Goal: Task Accomplishment & Management: Use online tool/utility

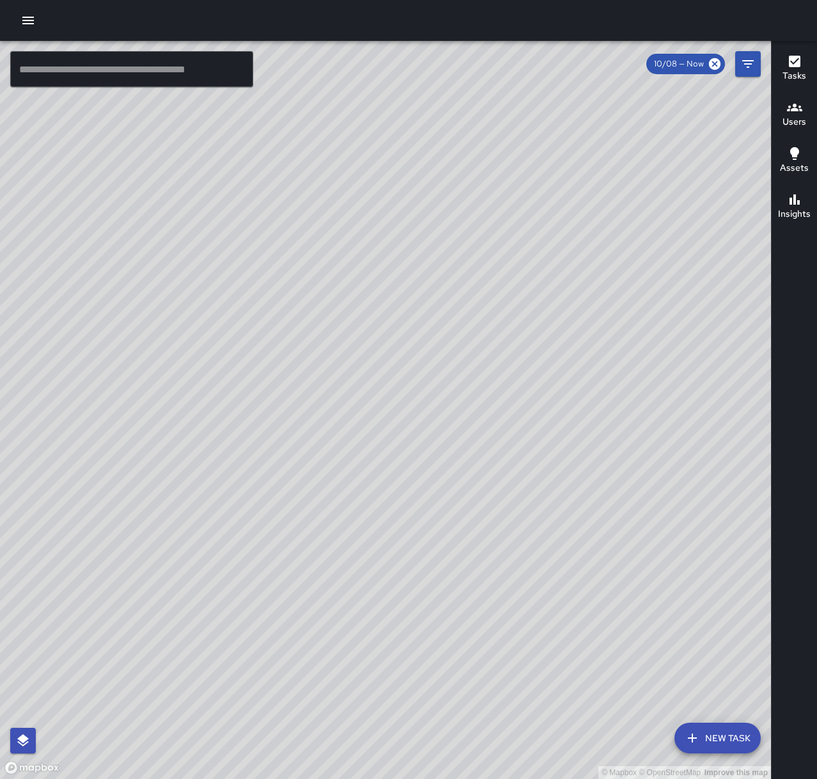
click at [13, 15] on div at bounding box center [408, 20] width 817 height 41
click at [19, 19] on button "button" at bounding box center [28, 21] width 26 height 26
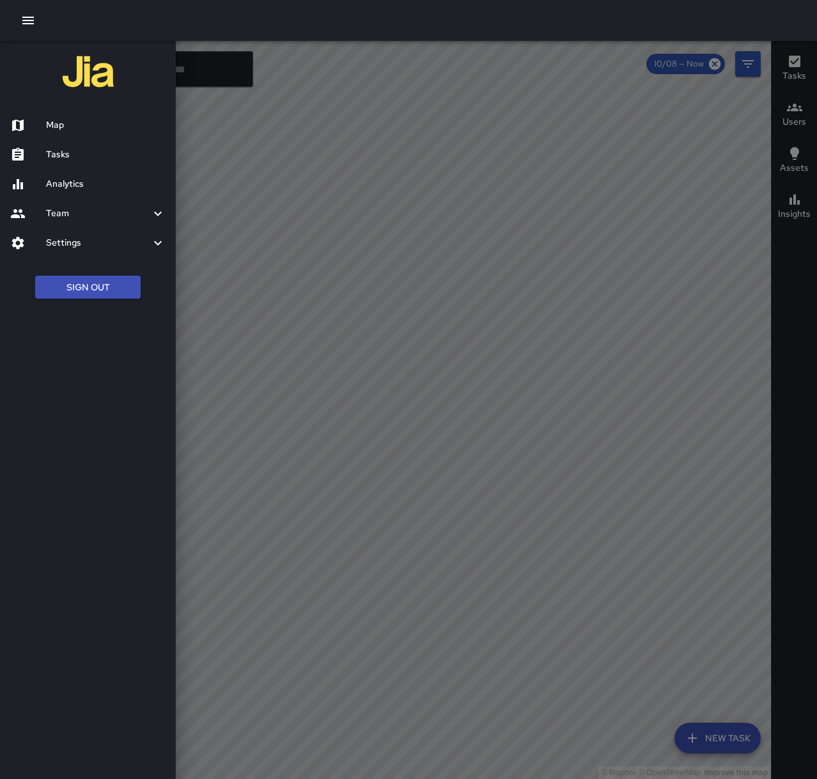
click at [67, 155] on h6 "Tasks" at bounding box center [106, 155] width 120 height 14
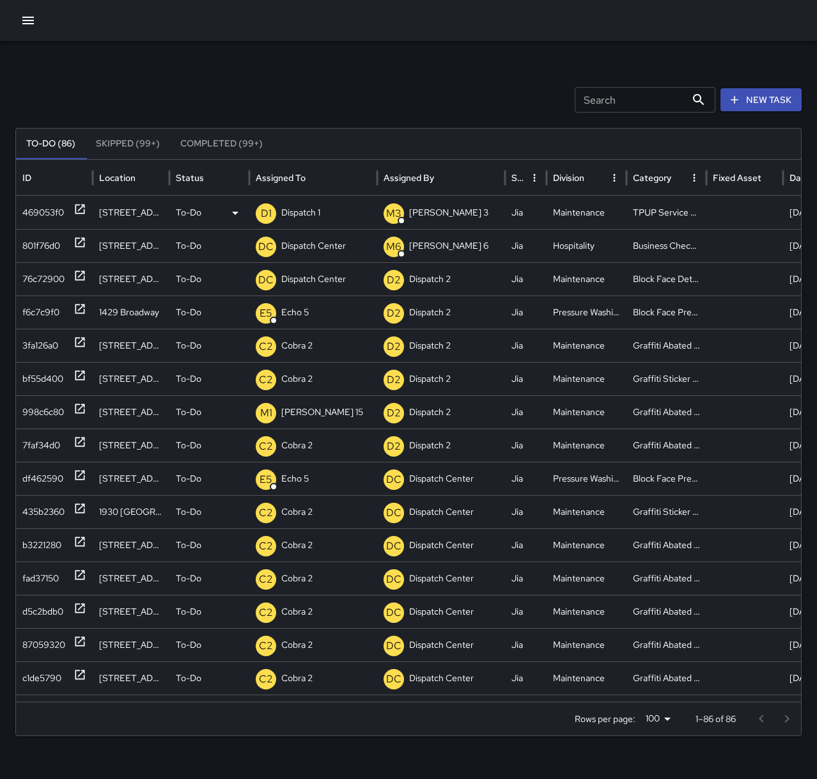
click at [324, 210] on div "D1 Dispatch 1" at bounding box center [313, 212] width 115 height 33
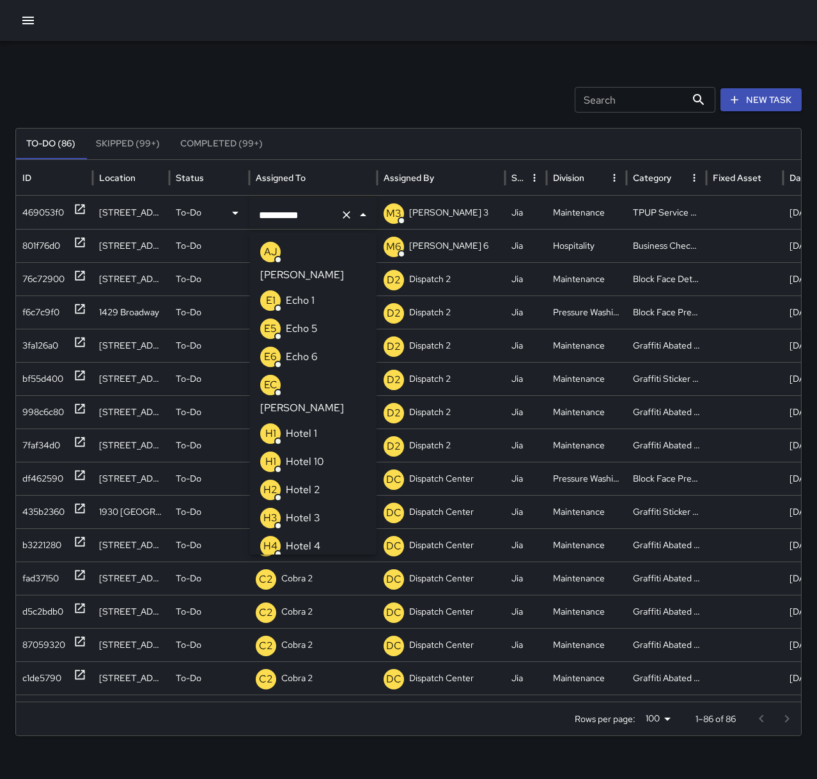
scroll to position [745, 0]
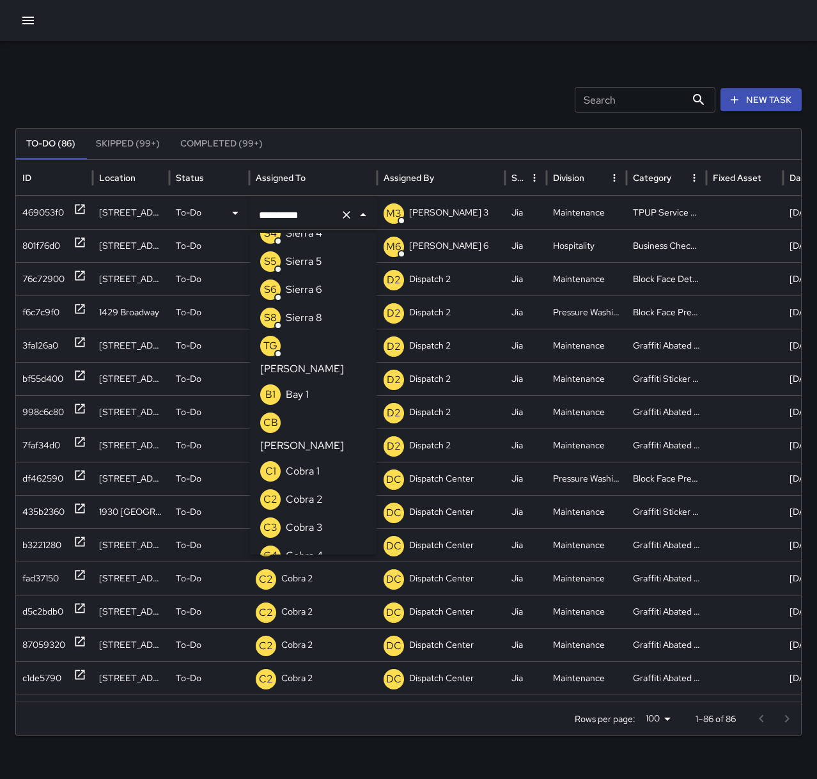
click at [340, 217] on icon "Clear" at bounding box center [346, 214] width 13 height 13
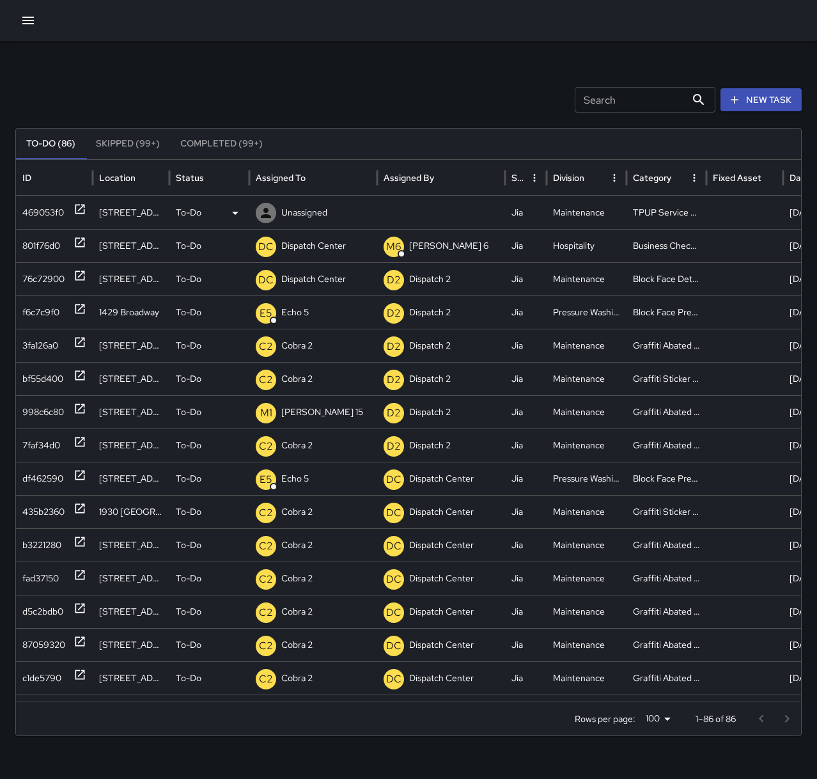
click at [315, 218] on p "Unassigned" at bounding box center [304, 212] width 46 height 33
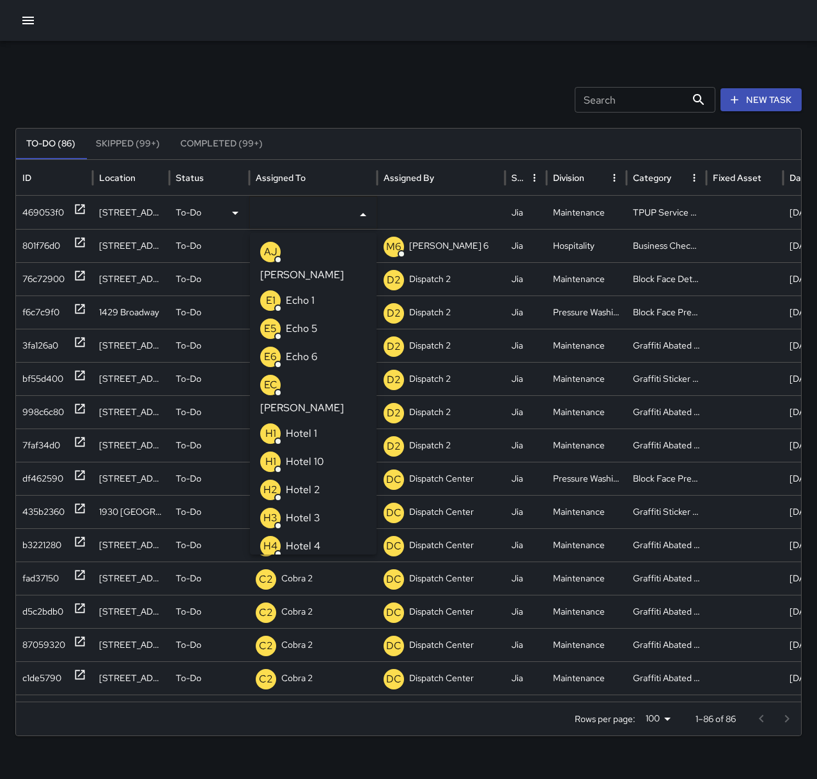
click at [304, 293] on p "Echo 1" at bounding box center [300, 300] width 29 height 15
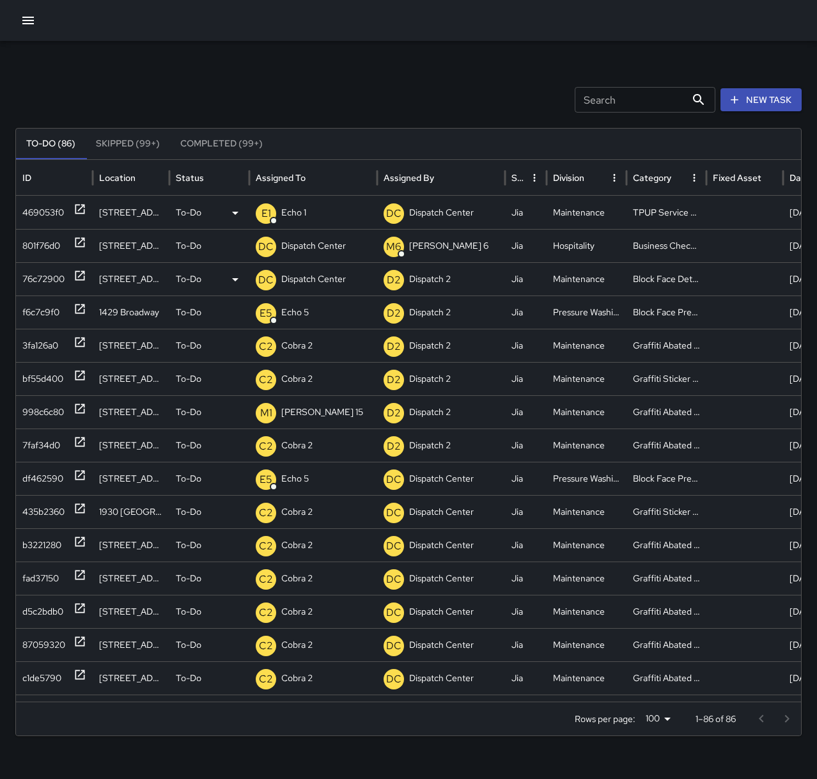
click at [70, 276] on div "76c72900" at bounding box center [54, 279] width 64 height 33
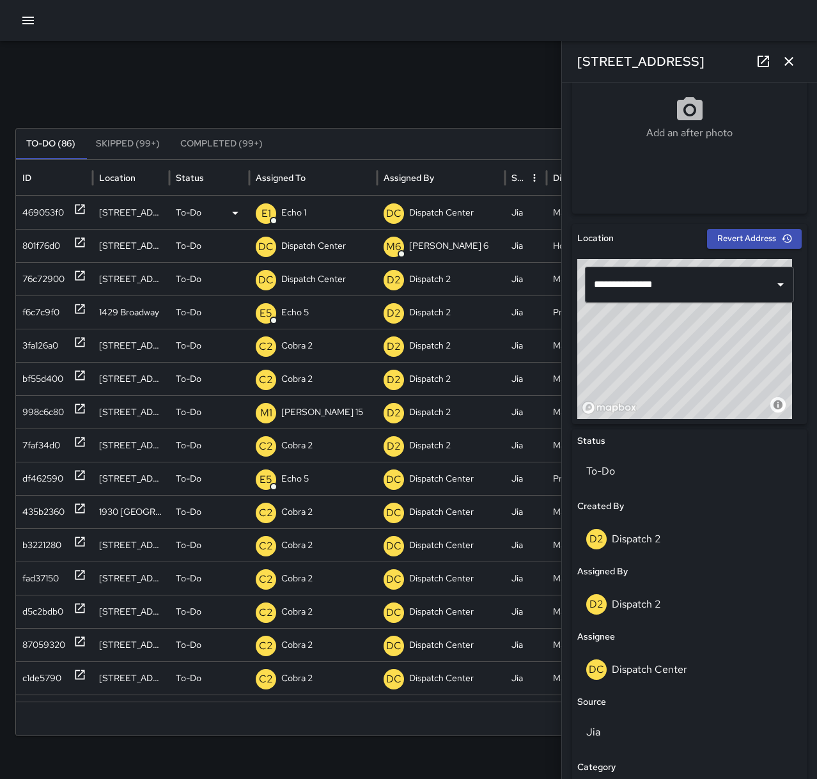
scroll to position [246, 0]
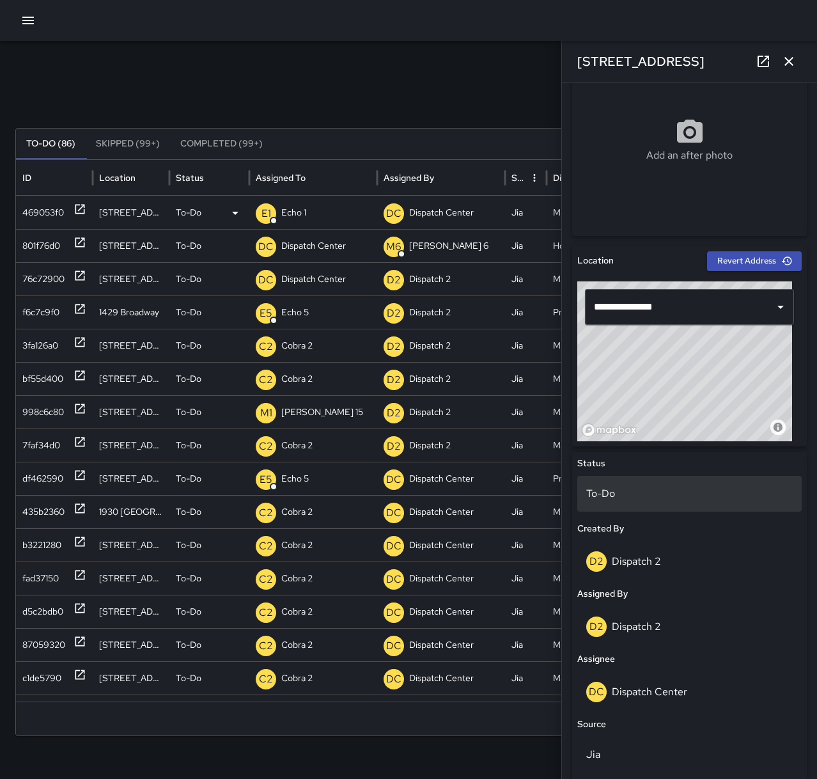
click at [645, 493] on p "To-Do" at bounding box center [689, 493] width 207 height 15
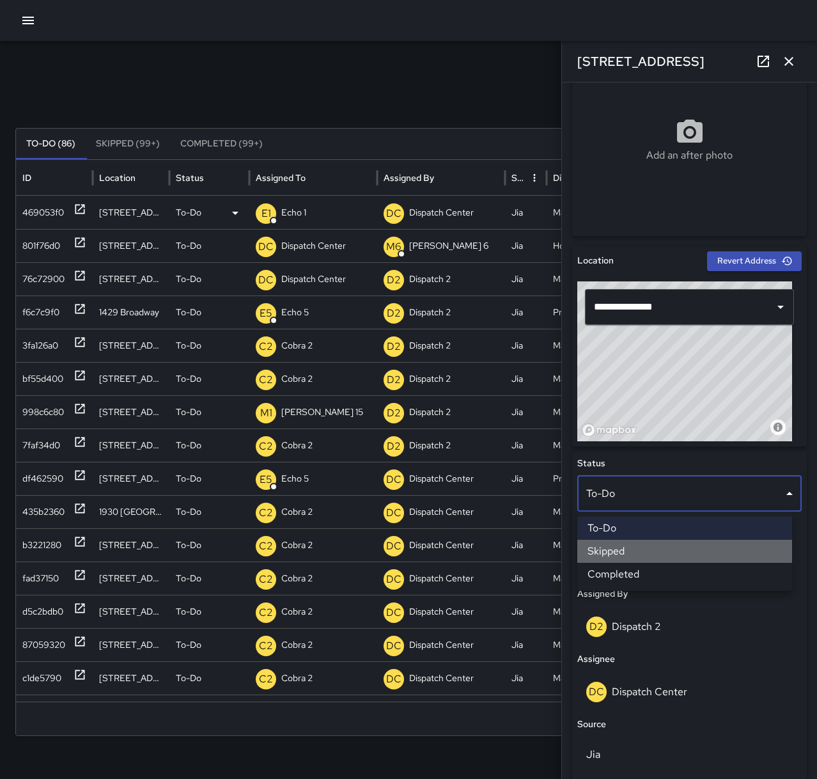
click at [652, 556] on li "Skipped" at bounding box center [685, 551] width 215 height 23
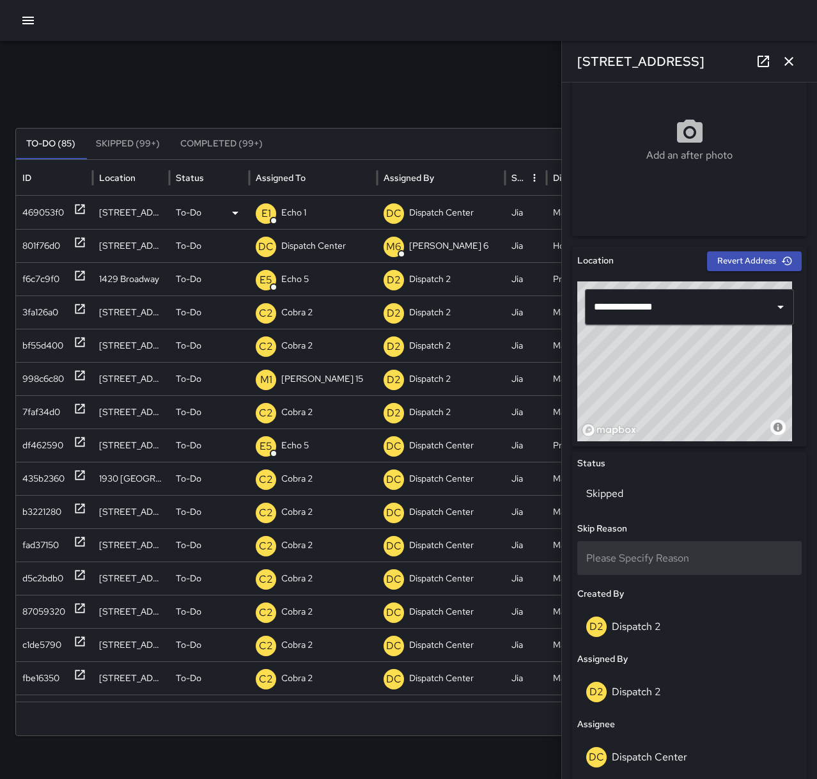
click at [665, 560] on span "Please Specify Reason" at bounding box center [637, 557] width 103 height 13
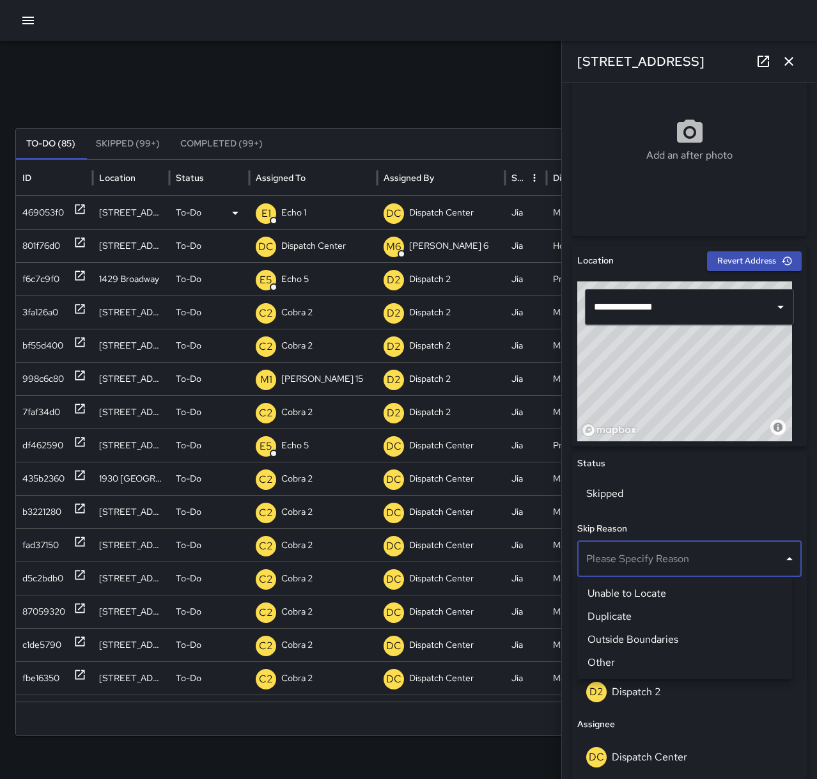
click at [621, 661] on li "Other" at bounding box center [685, 662] width 215 height 23
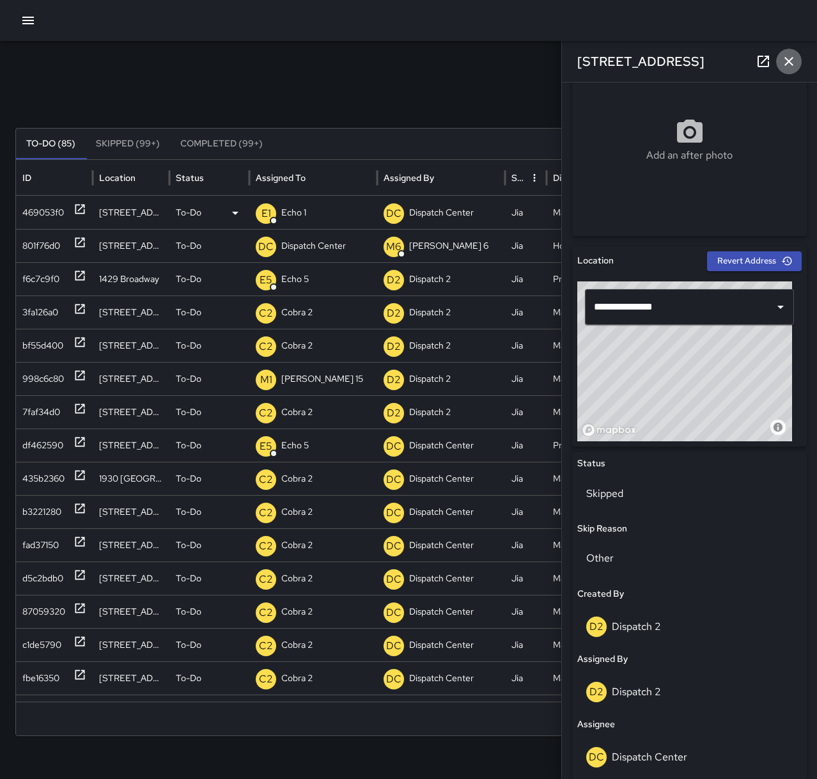
click at [790, 51] on button "button" at bounding box center [789, 62] width 26 height 26
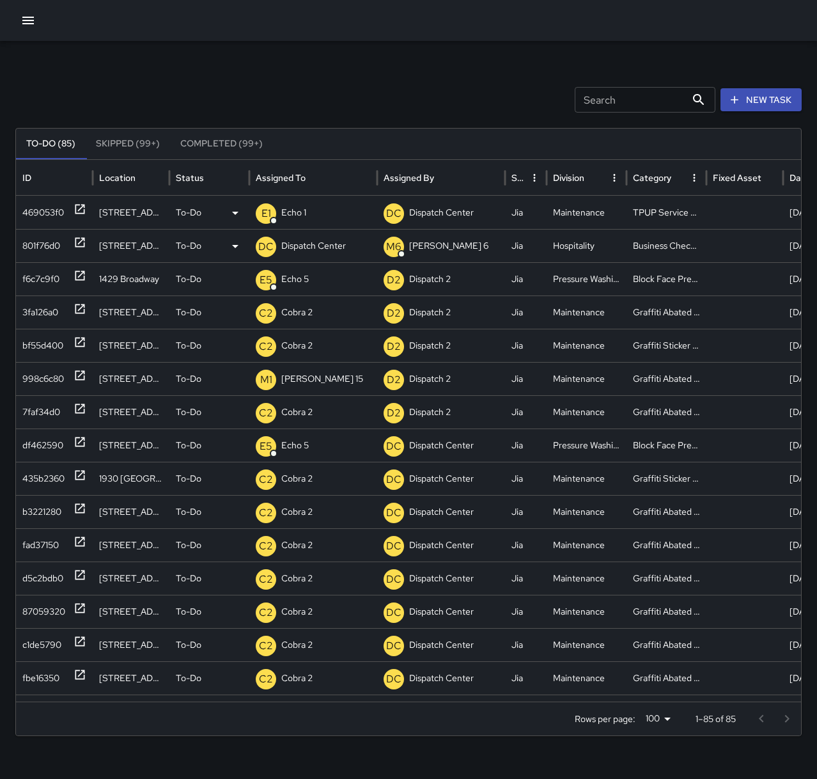
click at [80, 242] on icon at bounding box center [80, 243] width 10 height 10
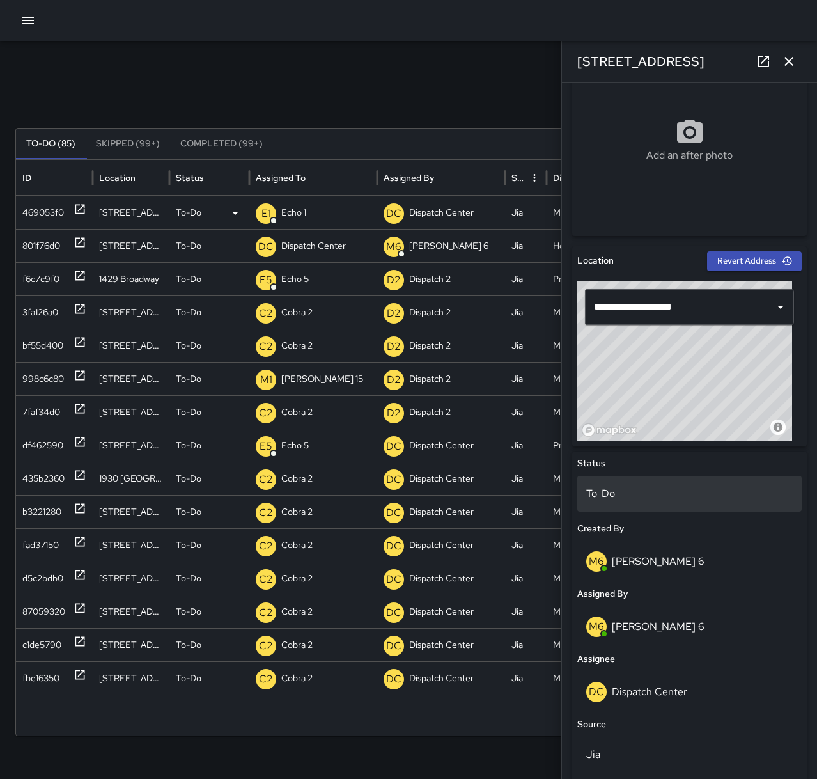
click at [635, 498] on p "To-Do" at bounding box center [689, 493] width 207 height 15
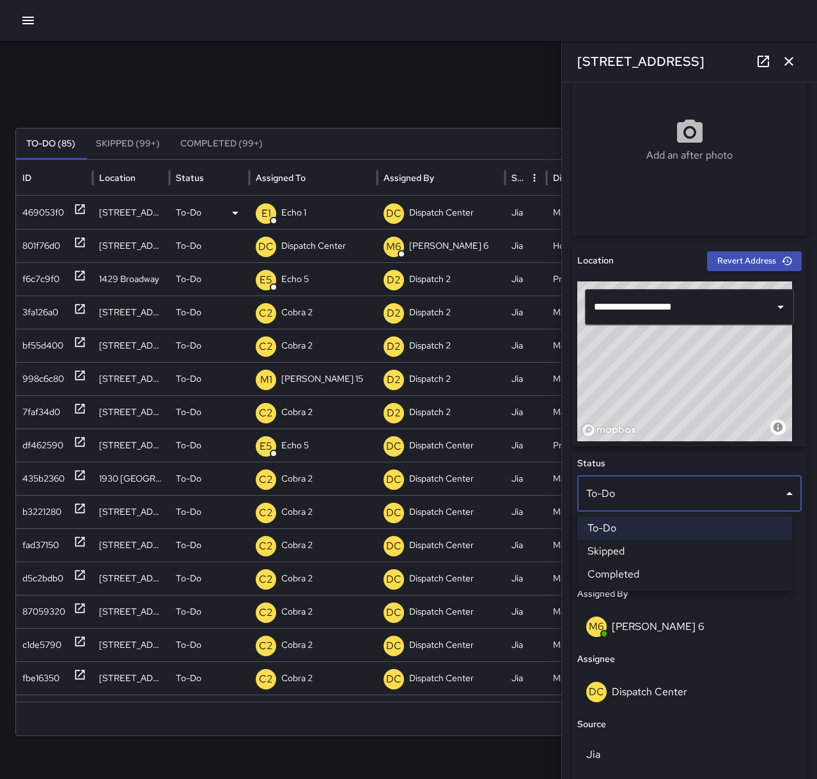
click at [656, 578] on li "Completed" at bounding box center [685, 574] width 215 height 23
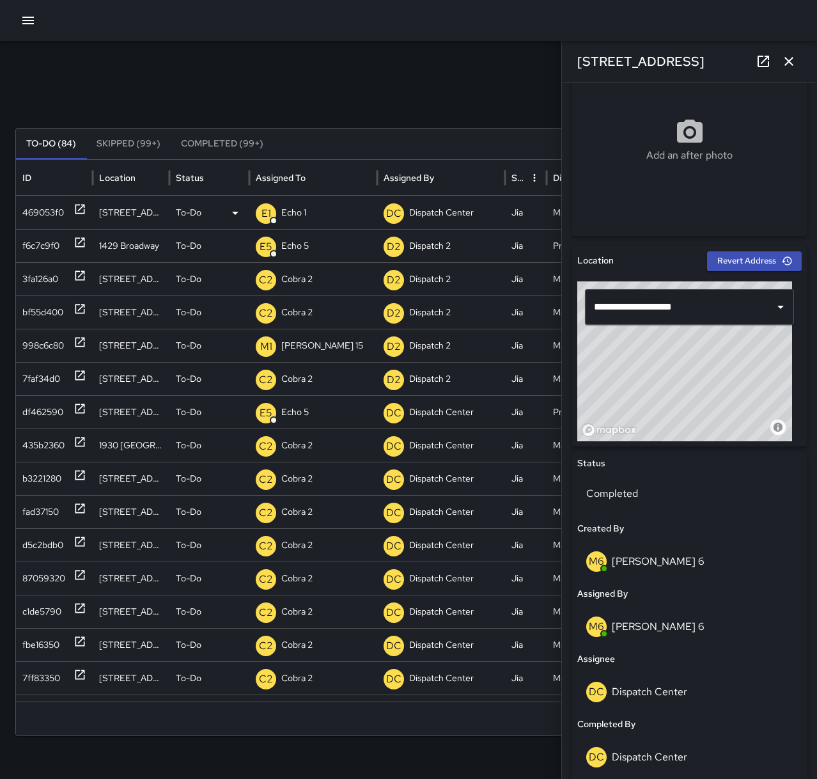
click at [792, 62] on icon "button" at bounding box center [789, 61] width 15 height 15
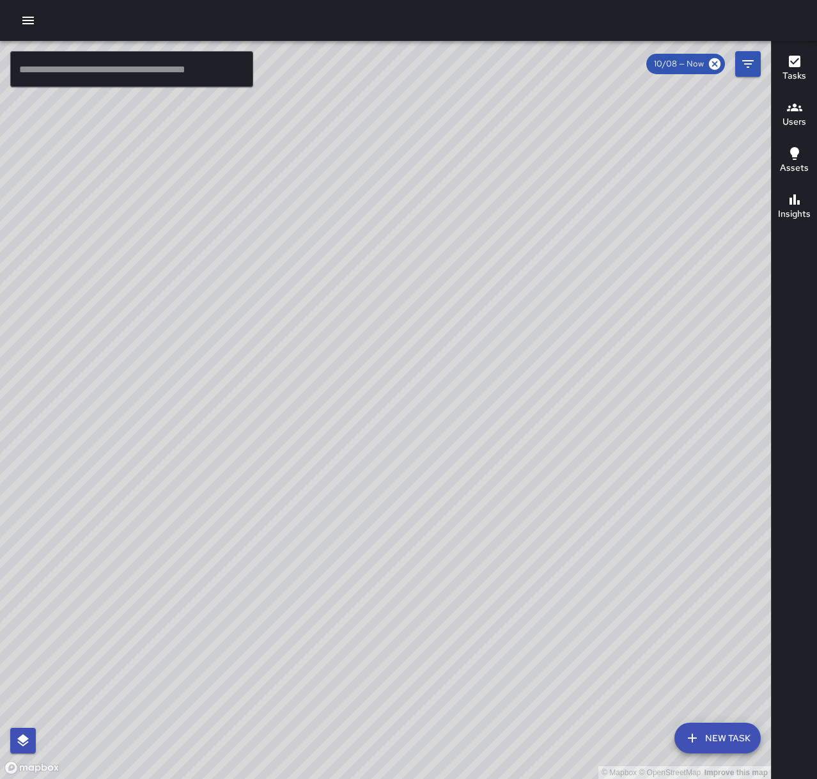
click at [36, 27] on button "button" at bounding box center [28, 21] width 26 height 26
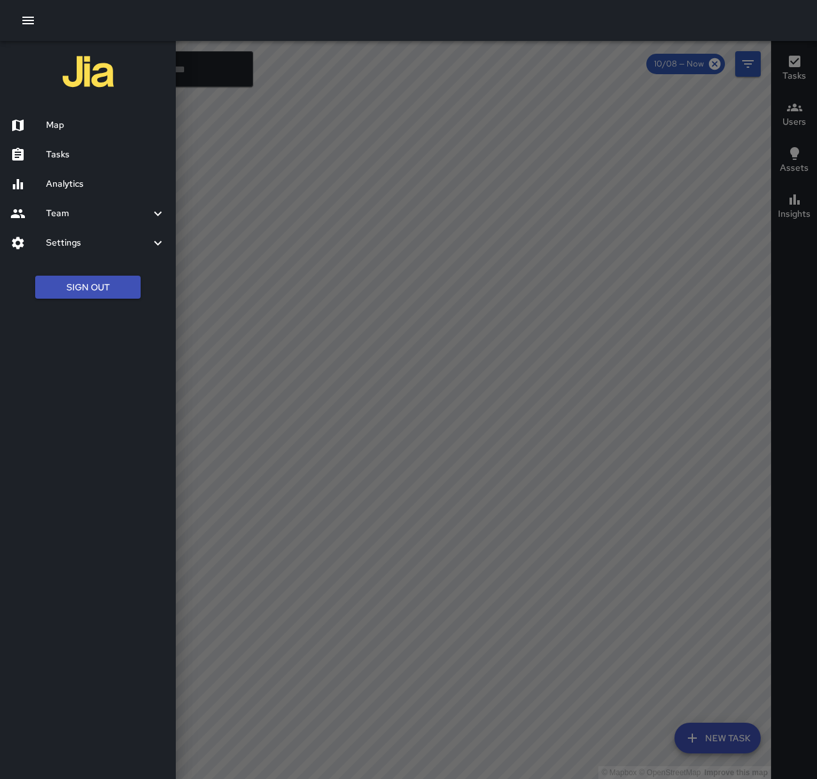
click at [96, 151] on h6 "Tasks" at bounding box center [106, 155] width 120 height 14
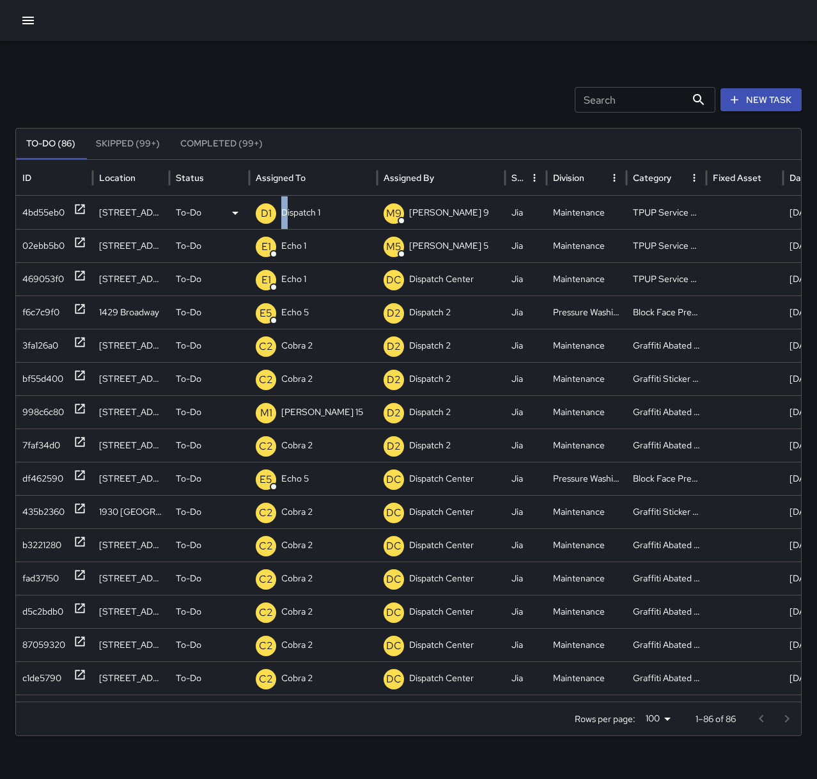
click at [285, 208] on p "Dispatch 1" at bounding box center [300, 212] width 39 height 33
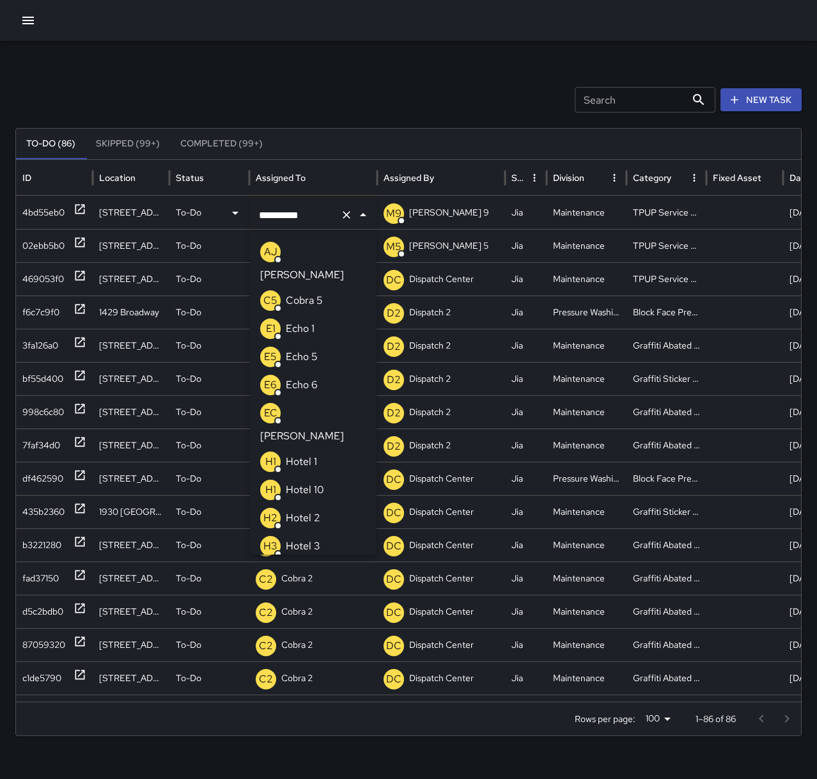
scroll to position [745, 0]
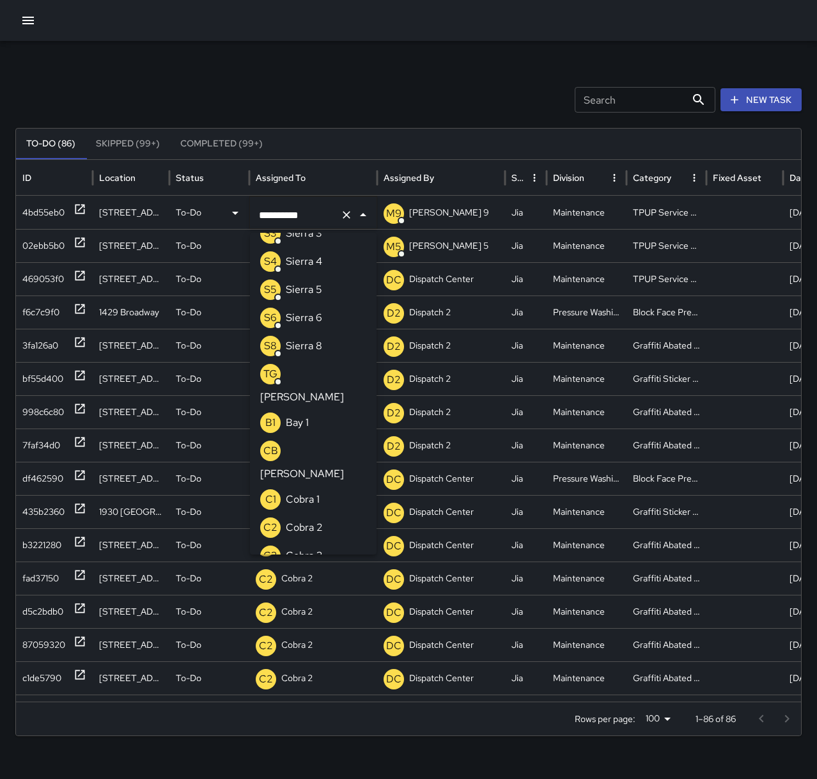
click at [346, 216] on icon "Clear" at bounding box center [347, 215] width 8 height 8
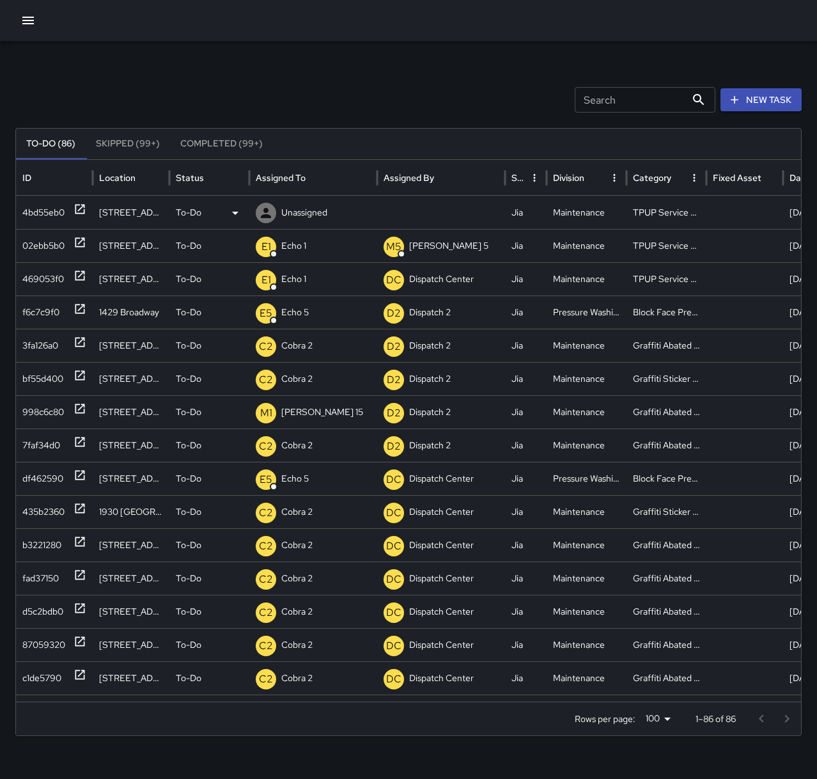
click at [328, 216] on div "Unassigned" at bounding box center [313, 212] width 115 height 33
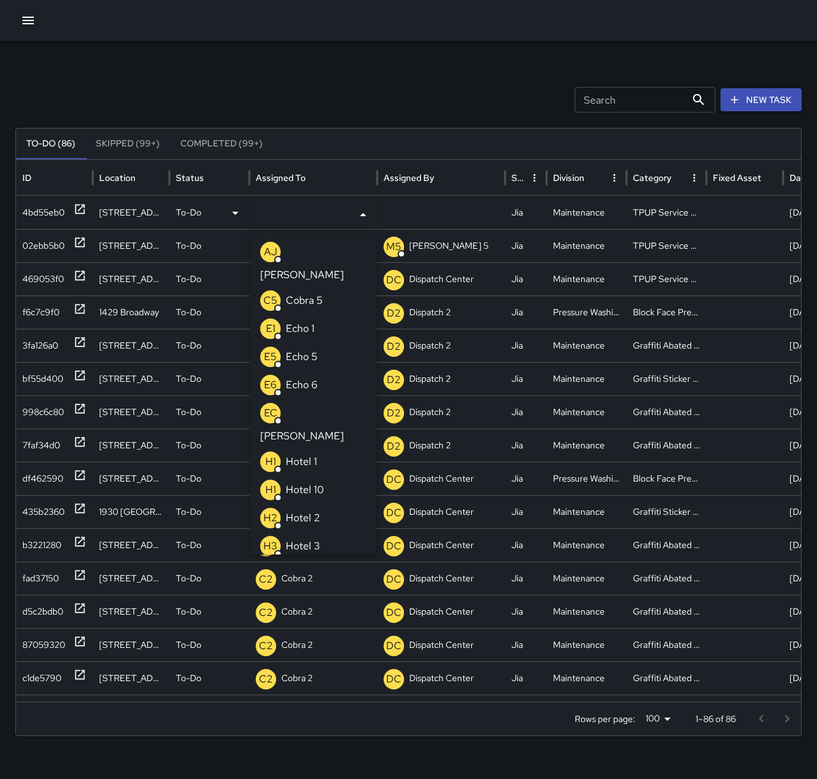
click at [331, 315] on li "E1 Echo 1" at bounding box center [313, 329] width 127 height 28
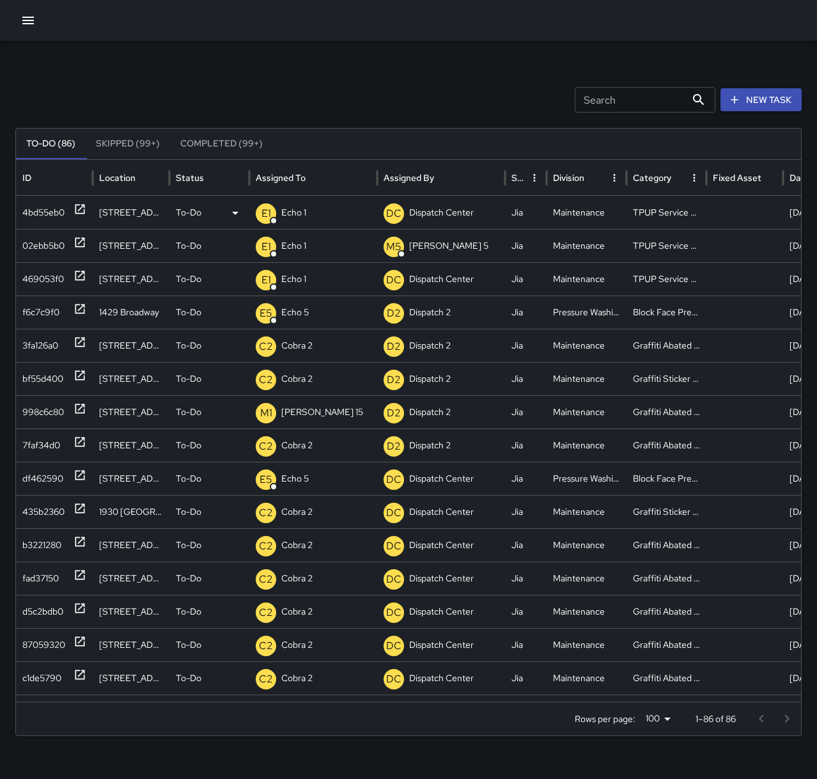
click at [376, 77] on div "Search Search New Task To-Do (86) Skipped (99+) Completed (99+) ID Location Sta…" at bounding box center [408, 404] width 817 height 726
